Goal: Complete application form

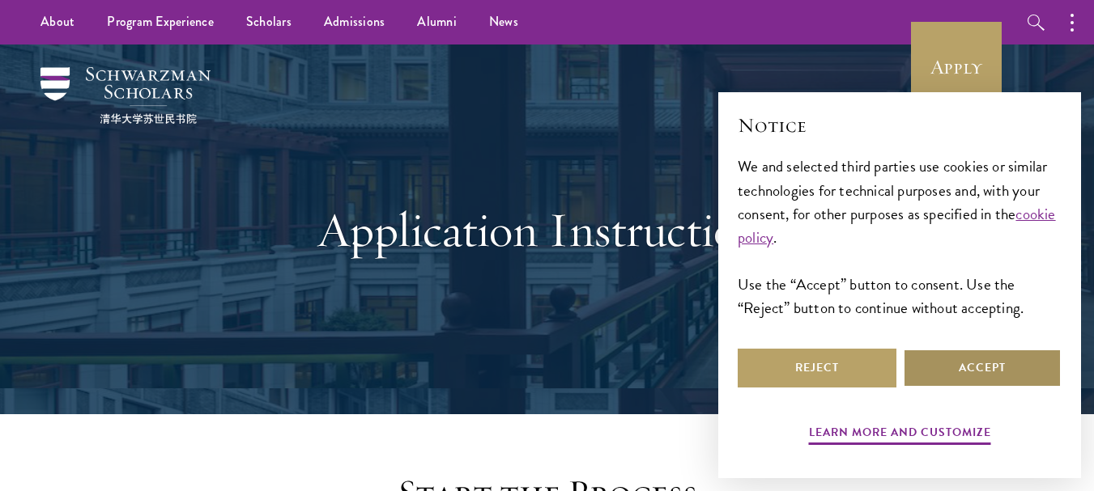
click at [997, 379] on button "Accept" at bounding box center [982, 368] width 159 height 39
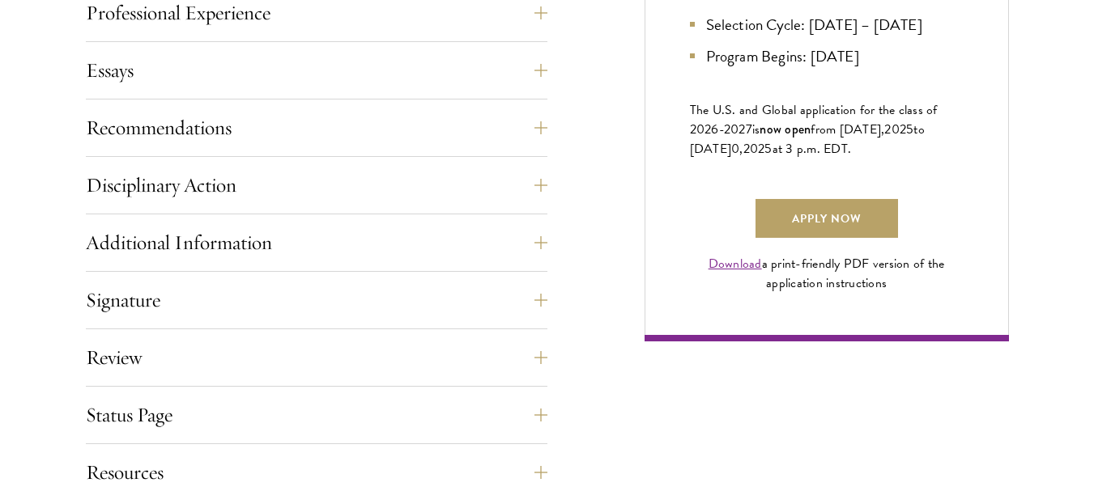
scroll to position [1133, 0]
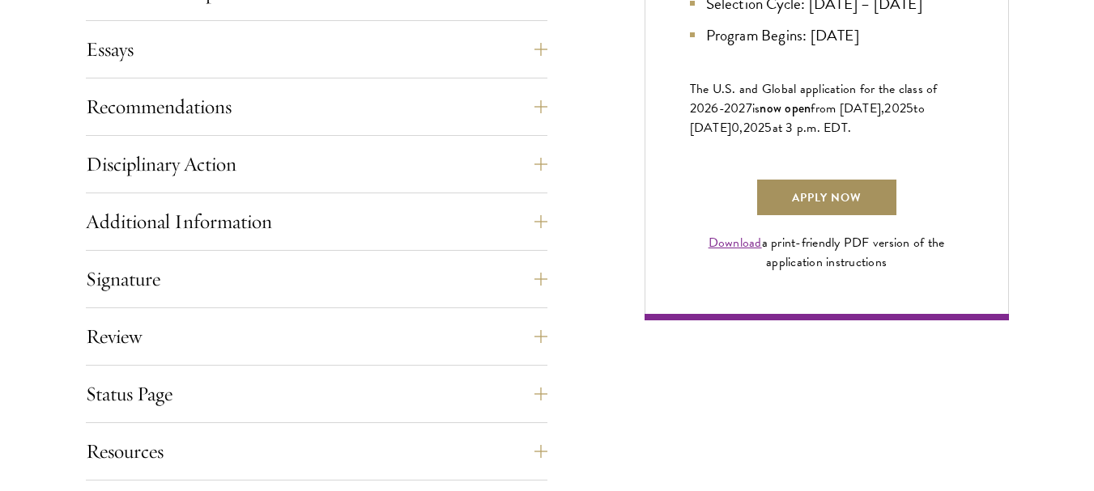
click at [821, 214] on link "Apply Now" at bounding box center [826, 197] width 142 height 39
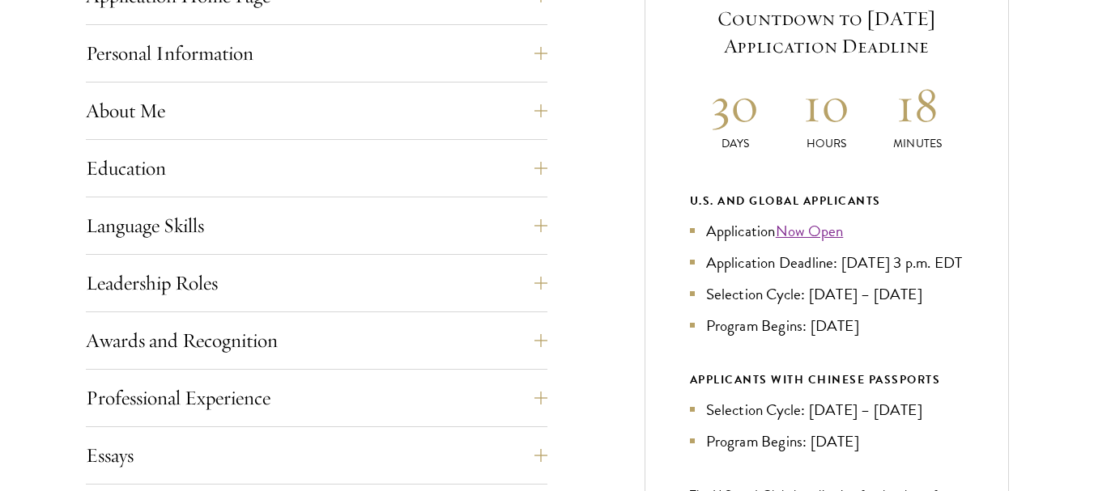
scroll to position [729, 0]
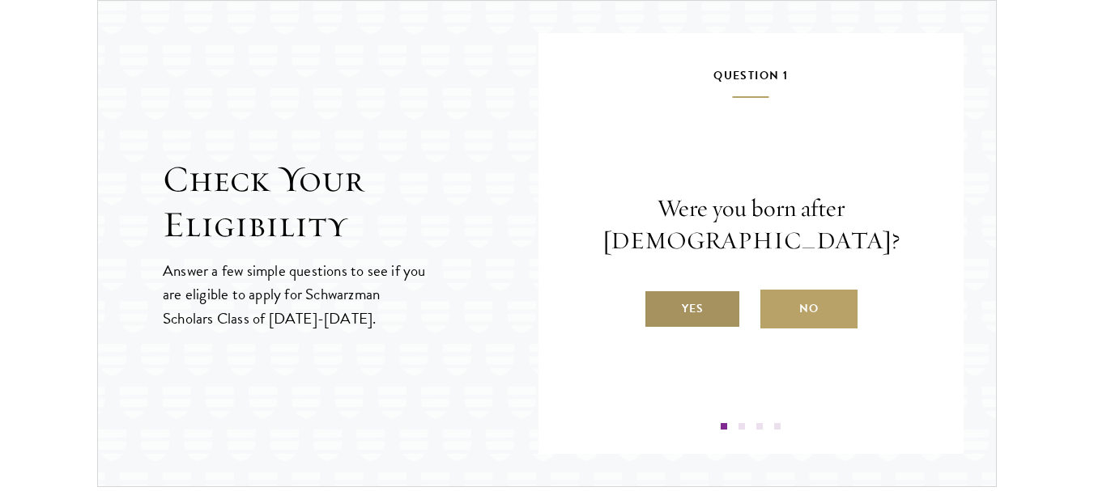
click at [710, 310] on label "Yes" at bounding box center [692, 309] width 97 height 39
click at [658, 306] on input "Yes" at bounding box center [651, 298] width 15 height 15
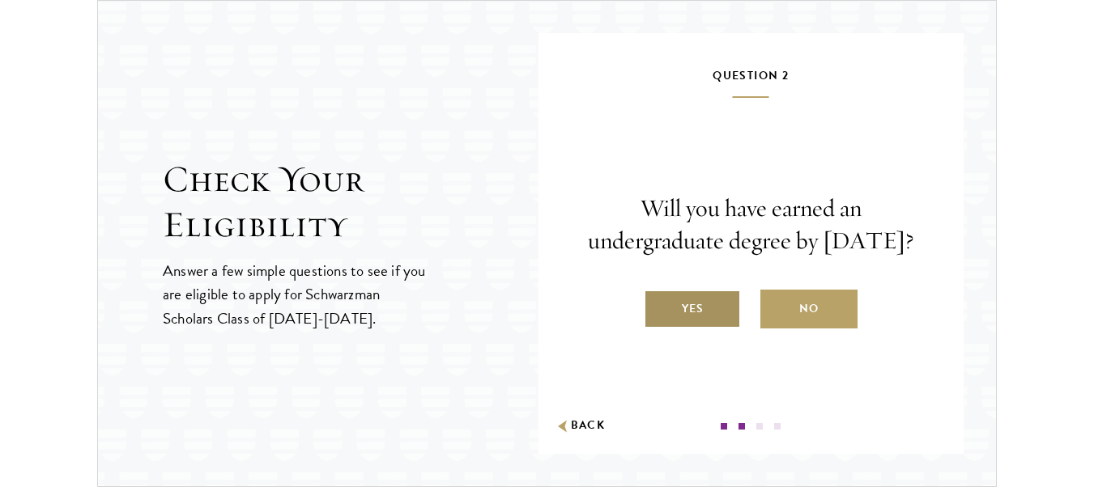
click at [709, 325] on label "Yes" at bounding box center [692, 309] width 97 height 39
click at [658, 306] on input "Yes" at bounding box center [651, 298] width 15 height 15
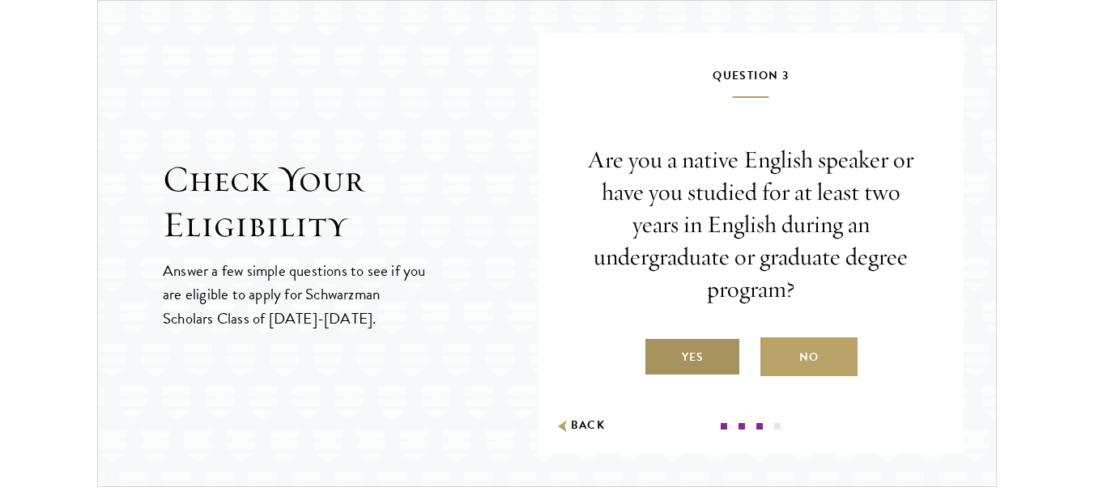
click at [698, 355] on label "Yes" at bounding box center [692, 357] width 97 height 39
click at [658, 355] on input "Yes" at bounding box center [651, 347] width 15 height 15
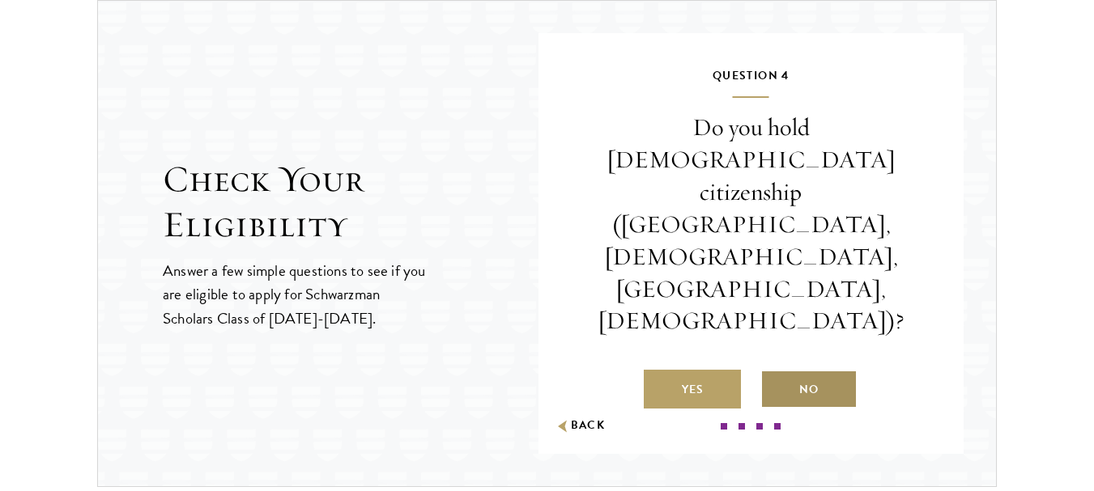
click at [787, 370] on label "No" at bounding box center [808, 389] width 97 height 39
click at [775, 372] on input "No" at bounding box center [767, 379] width 15 height 15
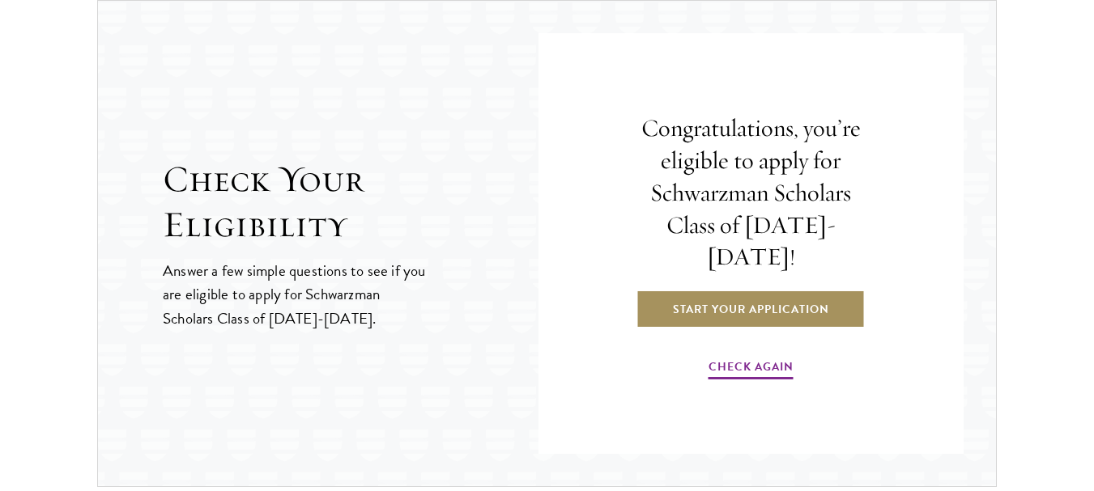
click at [691, 296] on link "Start Your Application" at bounding box center [750, 309] width 229 height 39
